Goal: Transaction & Acquisition: Purchase product/service

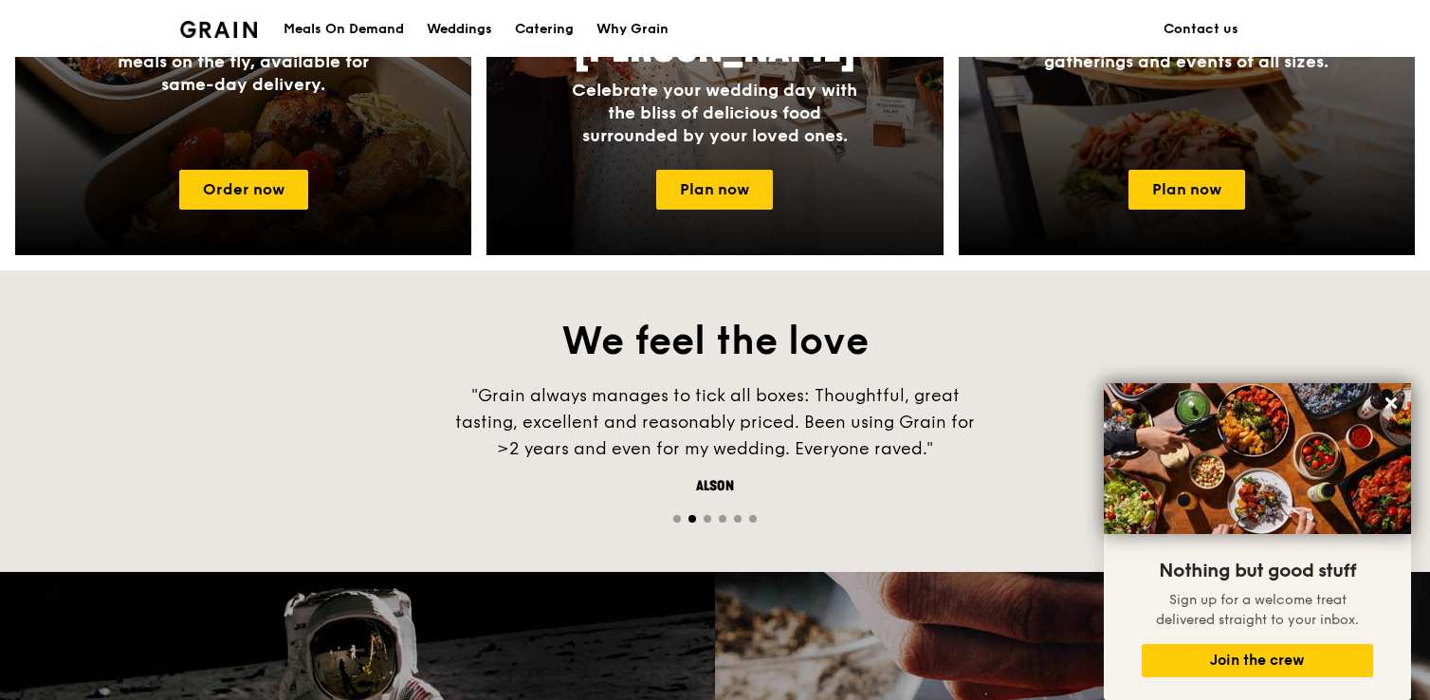
scroll to position [1035, 0]
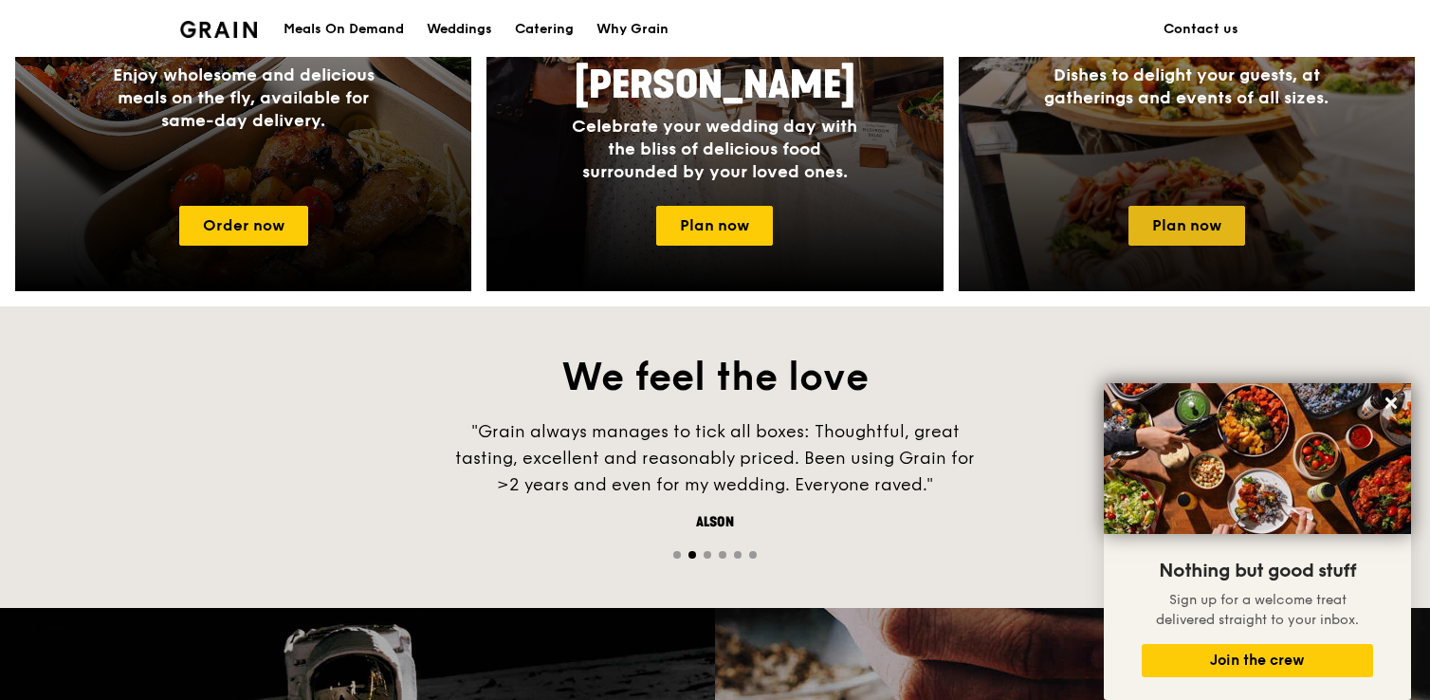
click at [1163, 237] on link "Plan now" at bounding box center [1187, 226] width 117 height 40
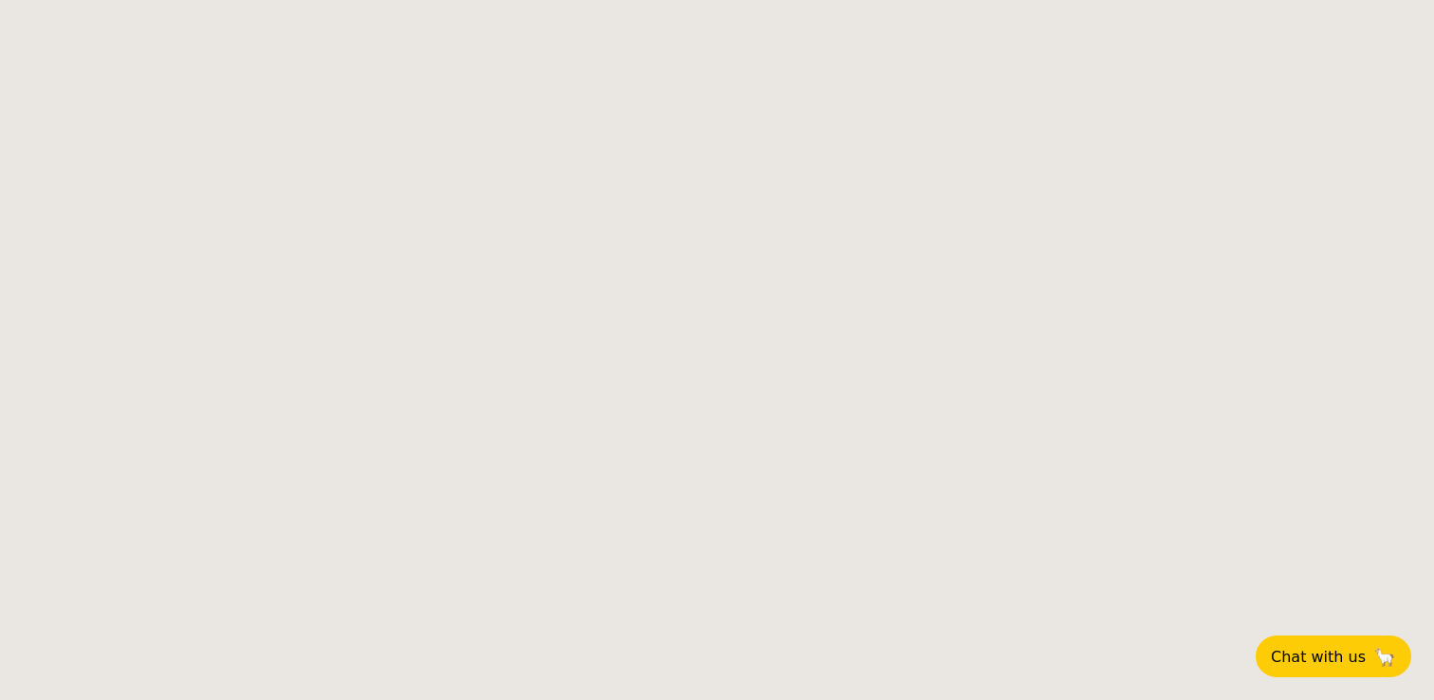
select select
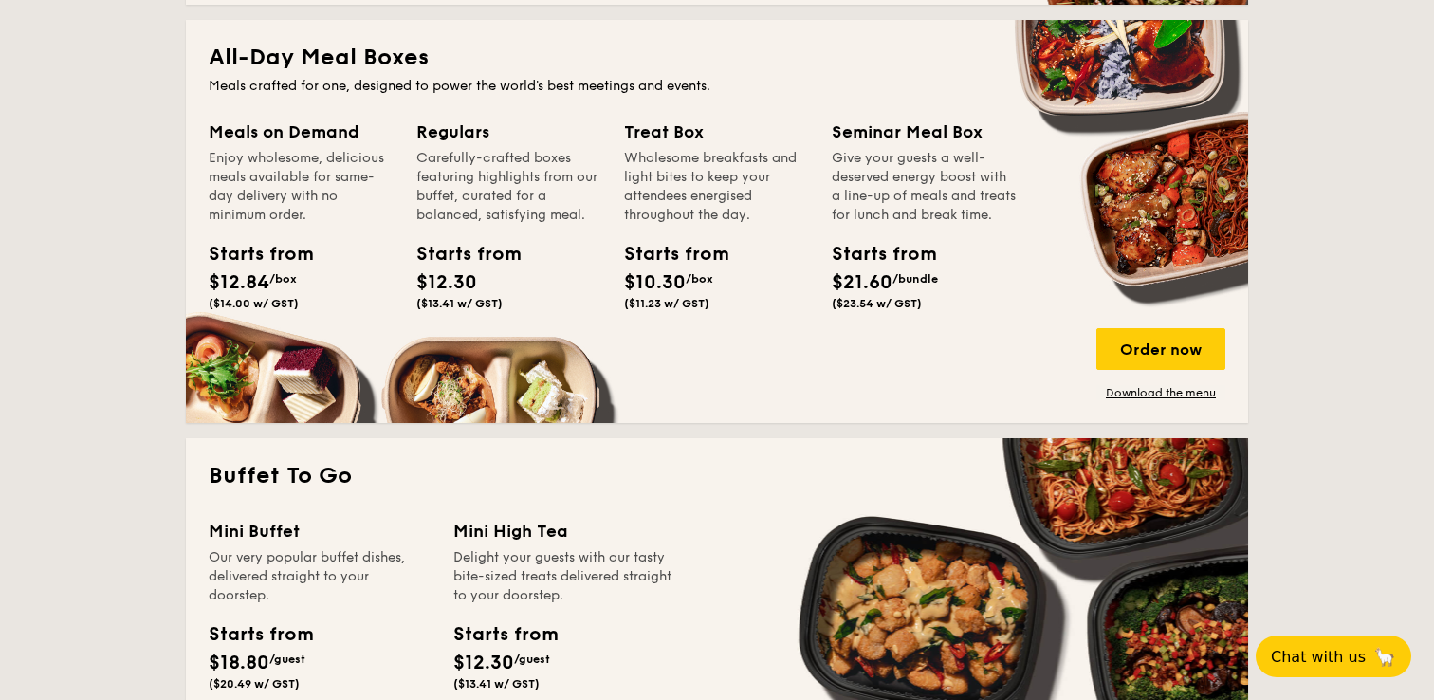
scroll to position [868, 0]
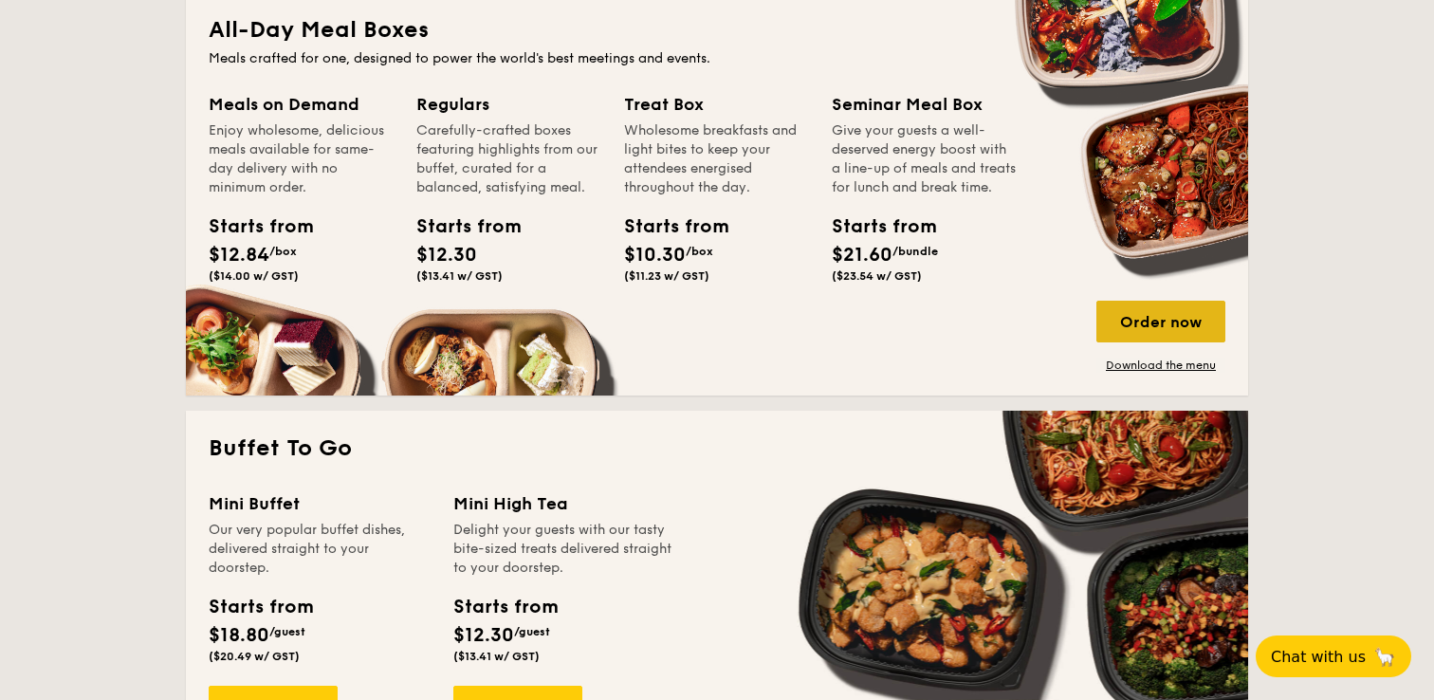
click at [1187, 321] on div "Order now" at bounding box center [1160, 322] width 129 height 42
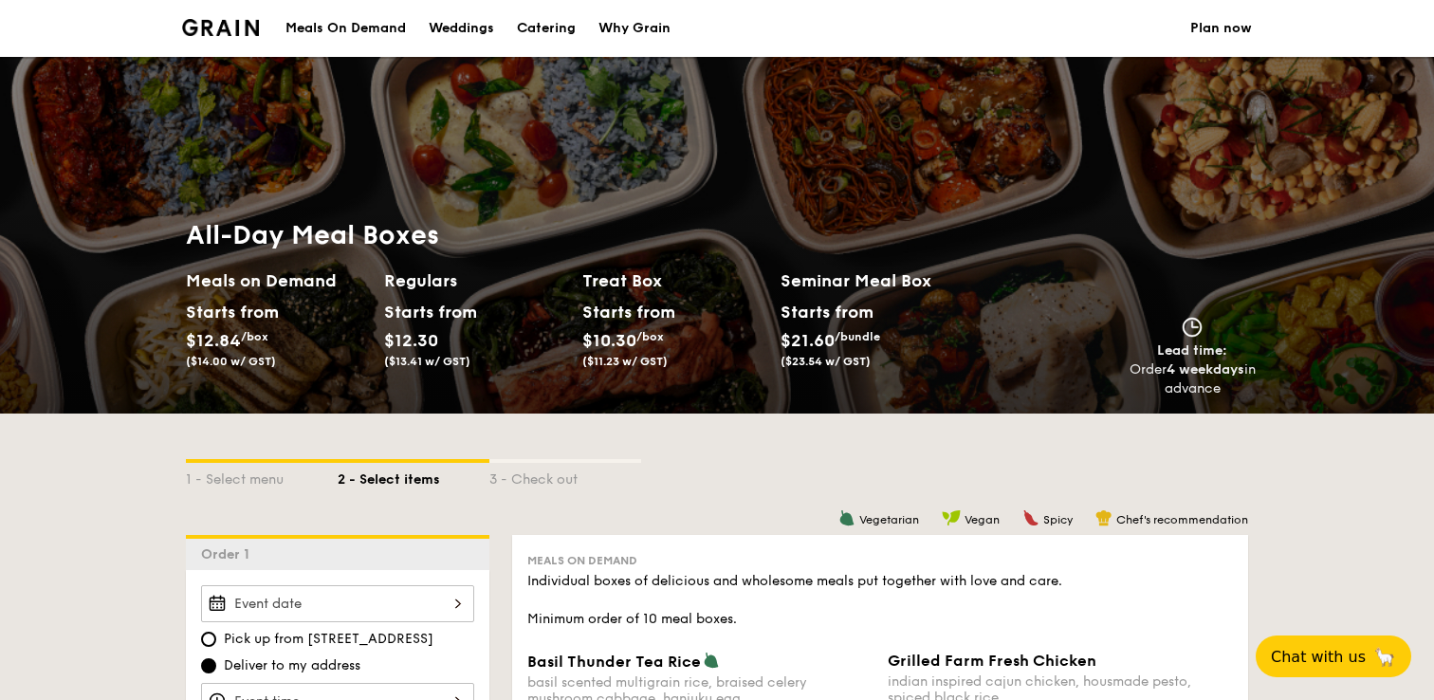
select select
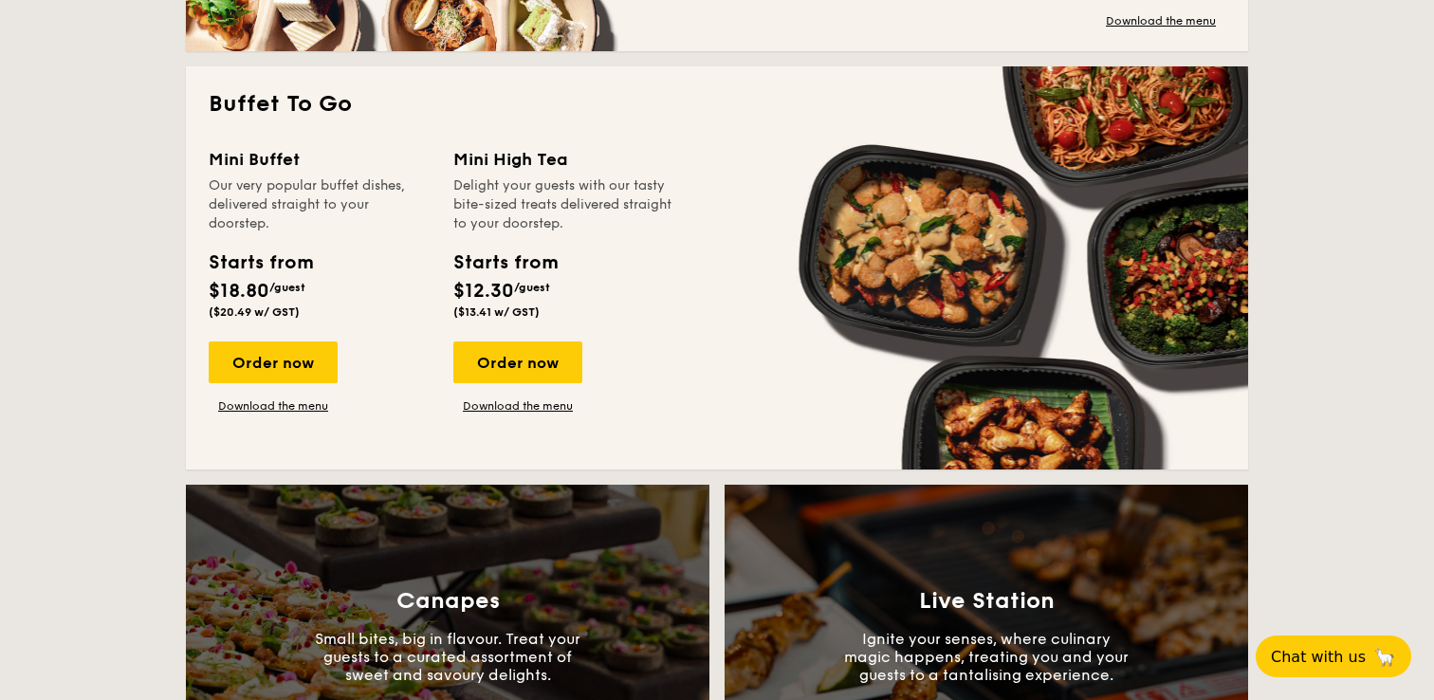
scroll to position [1223, 0]
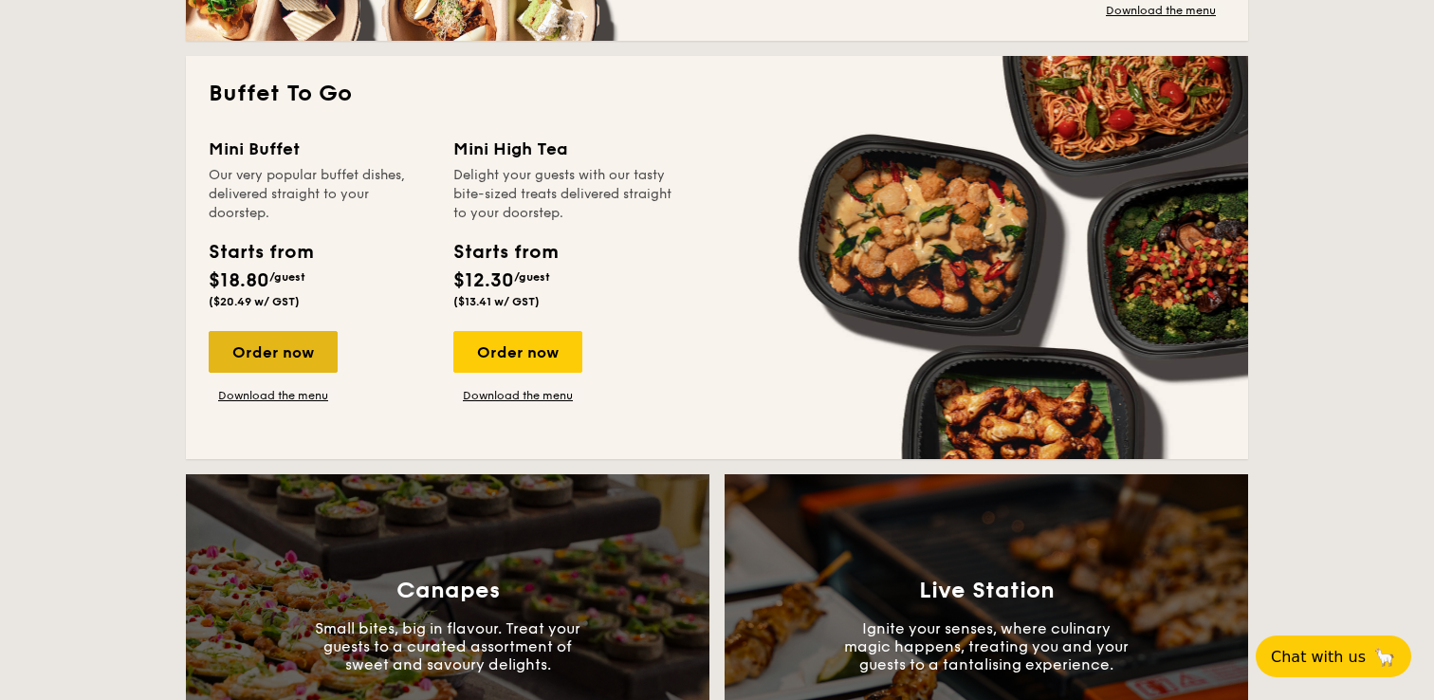
click at [275, 353] on div "Order now" at bounding box center [273, 352] width 129 height 42
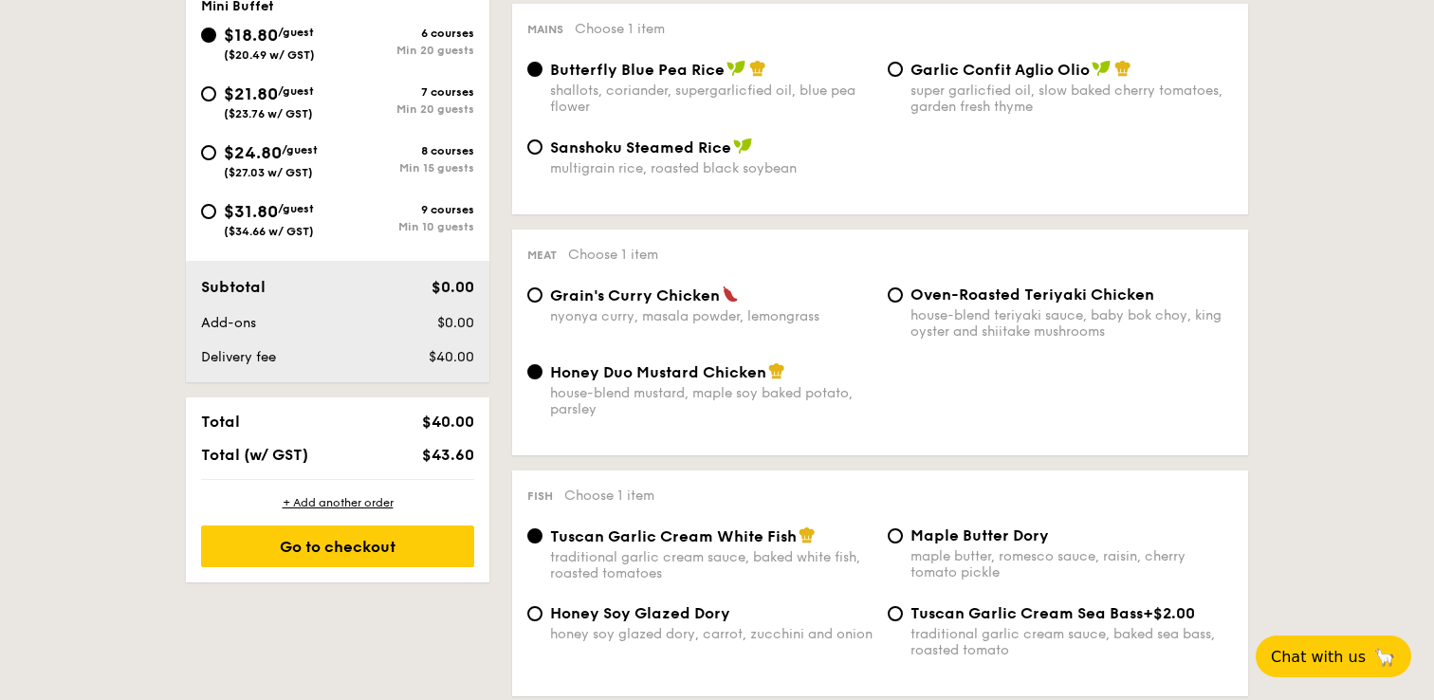
scroll to position [833, 0]
